Goal: Task Accomplishment & Management: Manage account settings

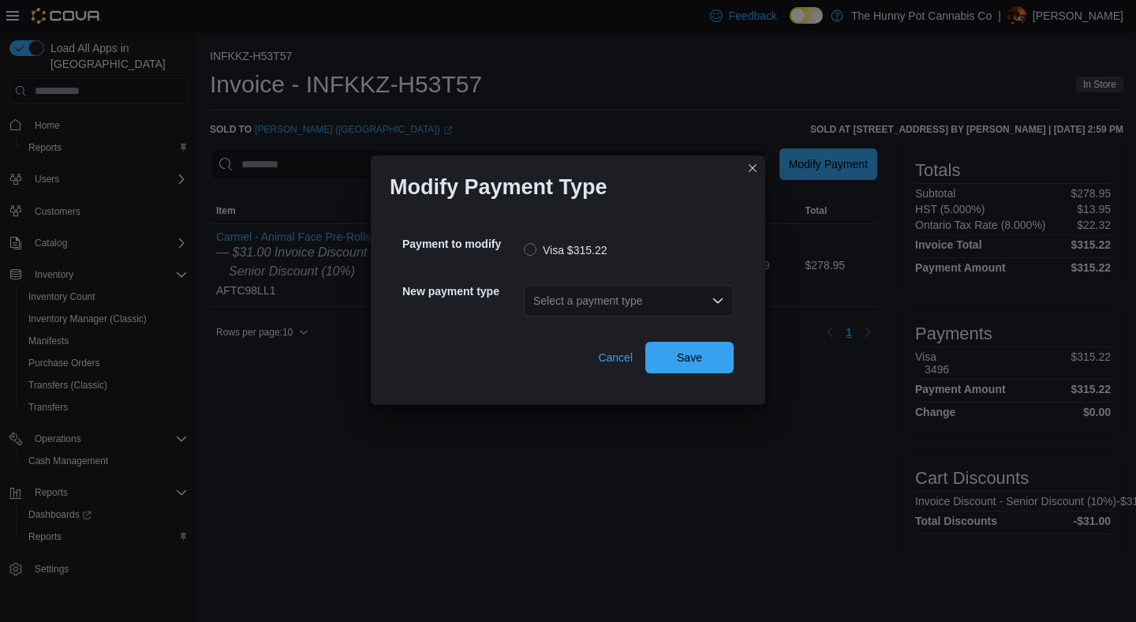
click at [623, 293] on div "Select a payment type" at bounding box center [629, 301] width 210 height 32
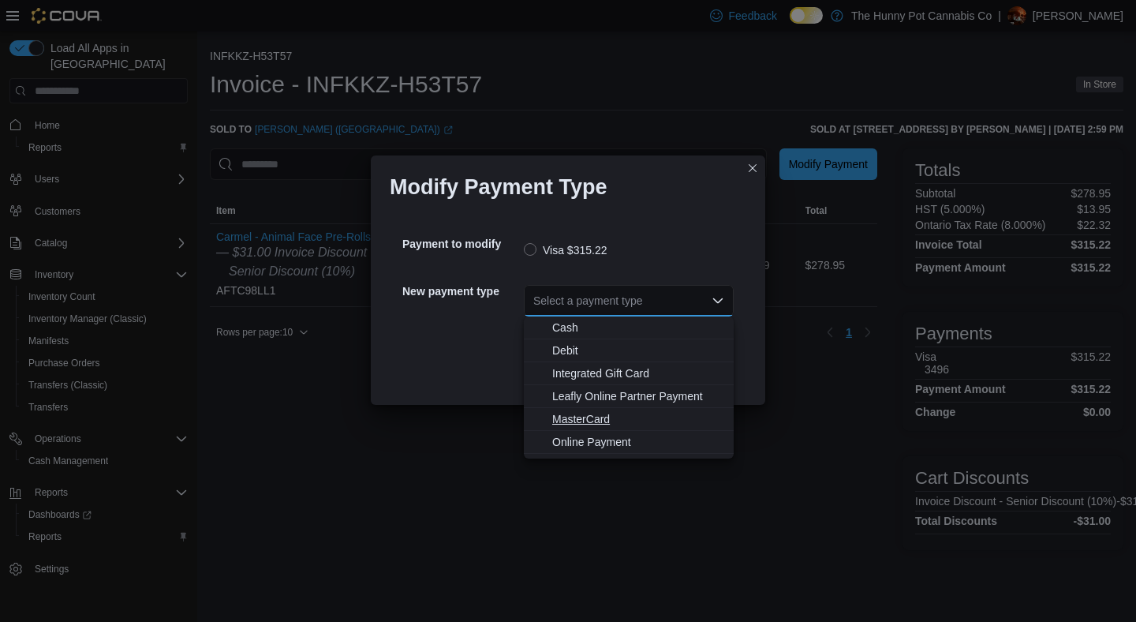
click at [586, 416] on span "MasterCard" at bounding box center [638, 419] width 172 height 16
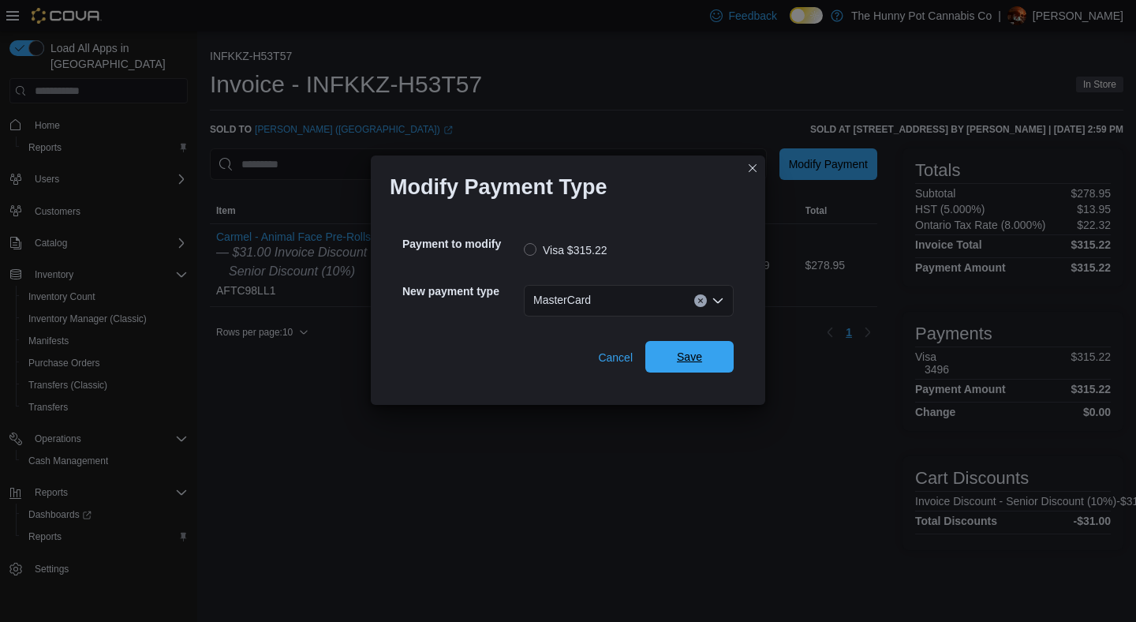
click at [685, 350] on span "Save" at bounding box center [689, 357] width 25 height 16
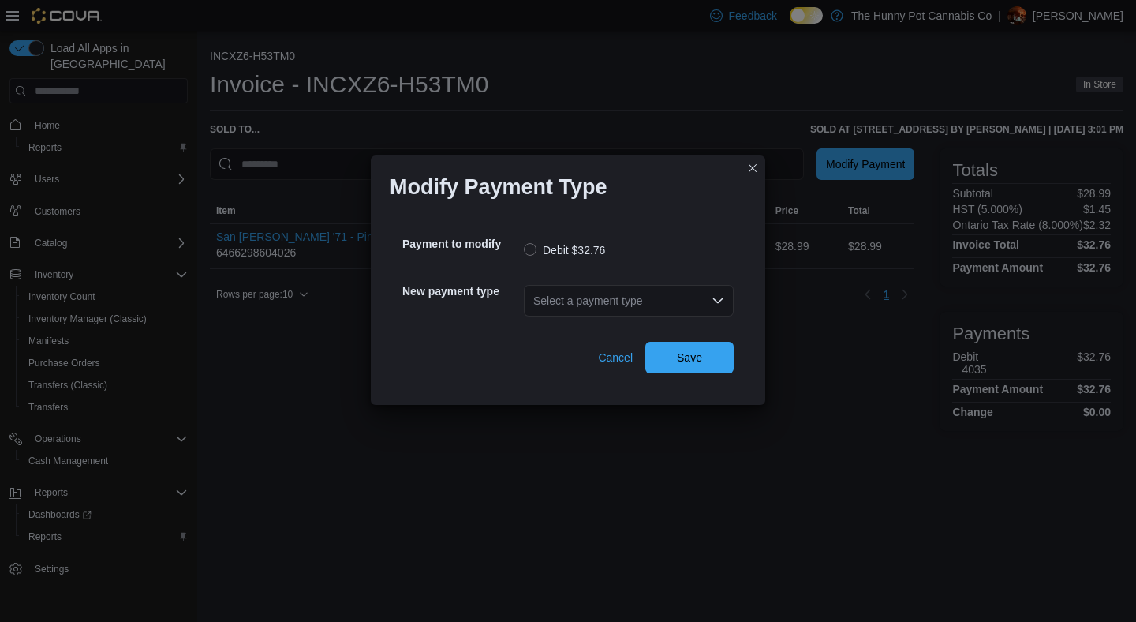
click at [644, 296] on div "Select a payment type" at bounding box center [629, 301] width 210 height 32
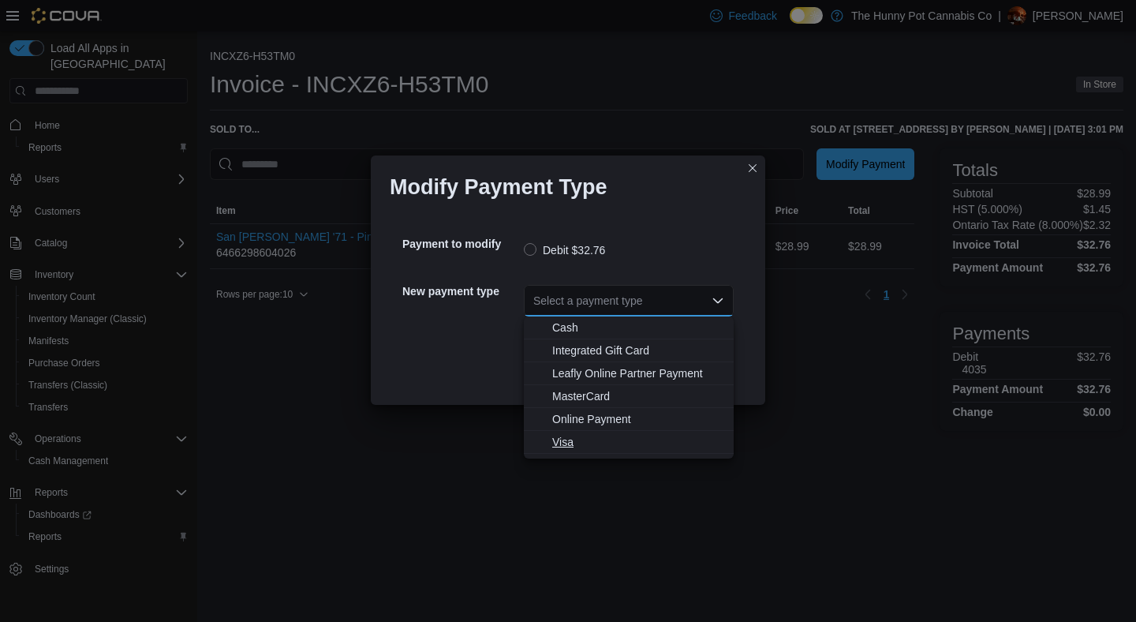
click at [587, 444] on span "Visa" at bounding box center [638, 442] width 172 height 16
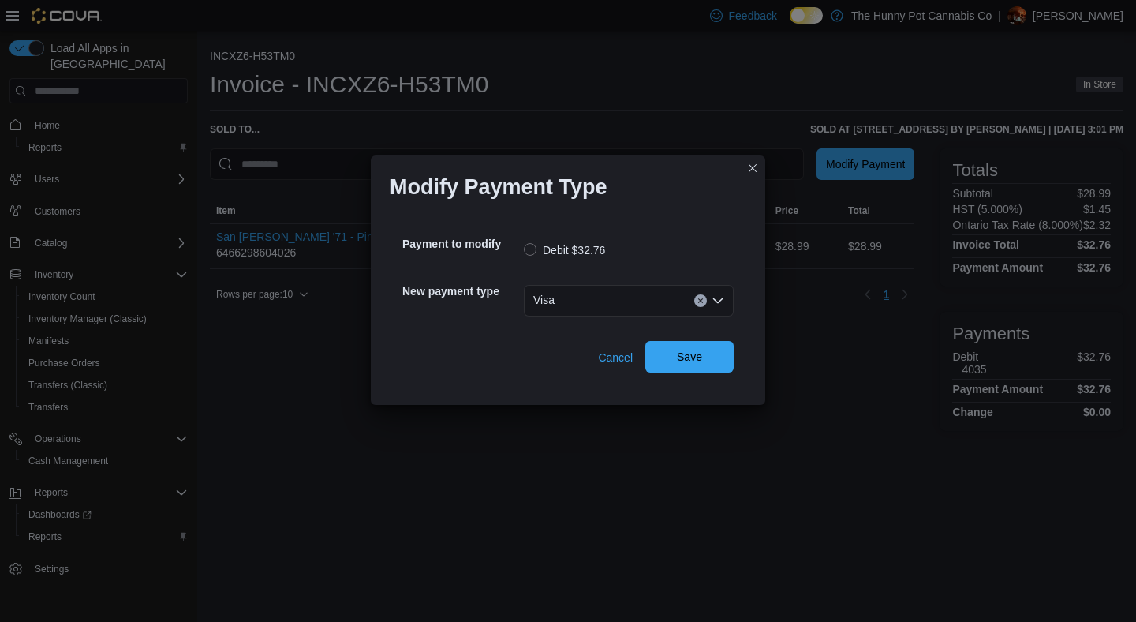
click at [694, 352] on span "Save" at bounding box center [689, 357] width 25 height 16
